Goal: Transaction & Acquisition: Purchase product/service

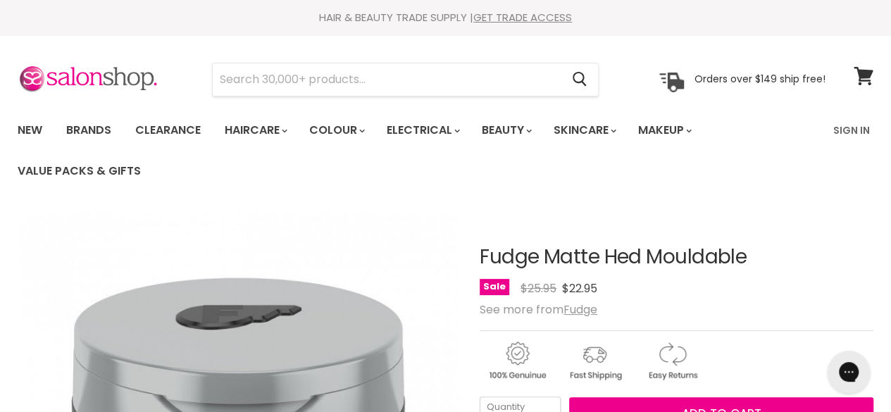
drag, startPoint x: 714, startPoint y: 259, endPoint x: 478, endPoint y: 252, distance: 235.5
